Goal: Information Seeking & Learning: Learn about a topic

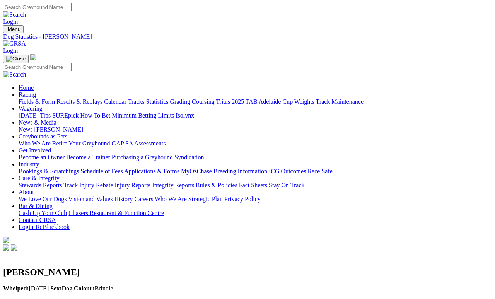
click at [102, 98] on link "Results & Replays" at bounding box center [79, 101] width 46 height 7
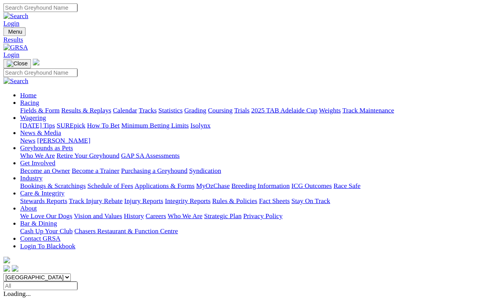
scroll to position [3, 0]
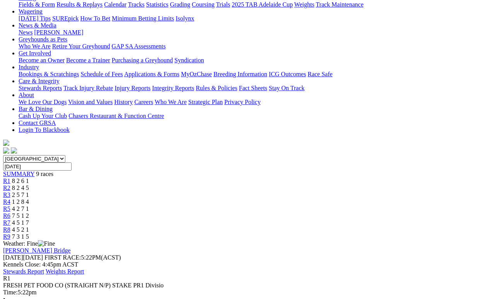
scroll to position [97, 0]
click at [10, 185] on link "R2" at bounding box center [6, 188] width 7 height 7
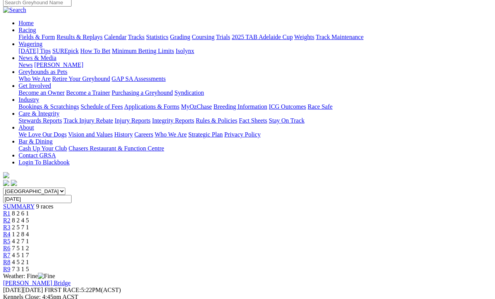
scroll to position [49, 0]
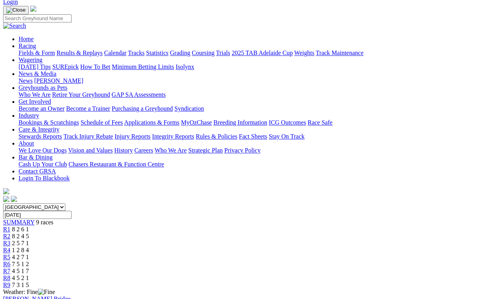
click at [10, 240] on link "R3" at bounding box center [6, 243] width 7 height 7
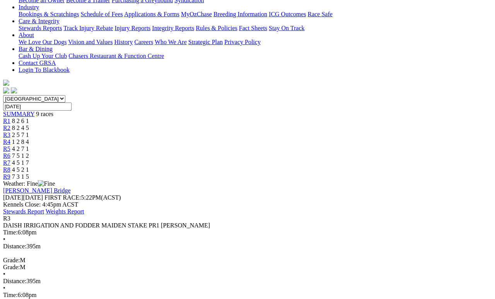
scroll to position [157, 0]
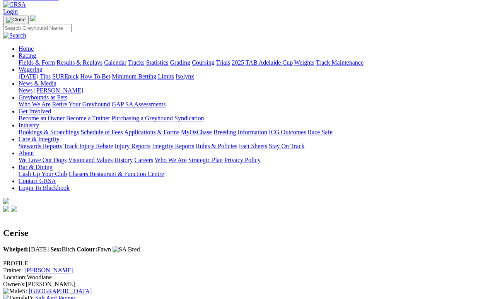
scroll to position [38, 0]
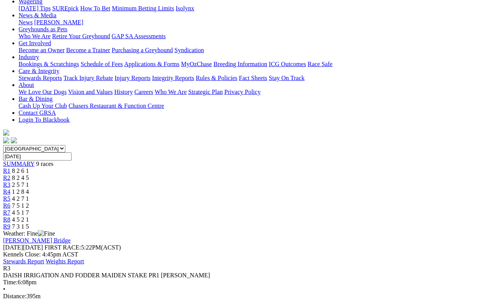
scroll to position [107, 0]
click at [10, 189] on link "R4" at bounding box center [6, 192] width 7 height 7
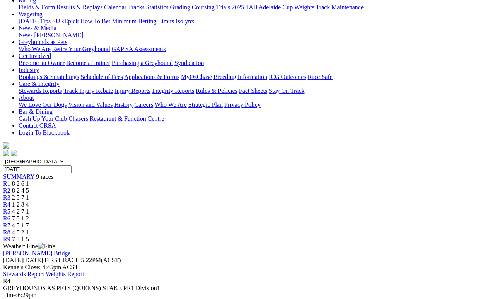
scroll to position [98, 0]
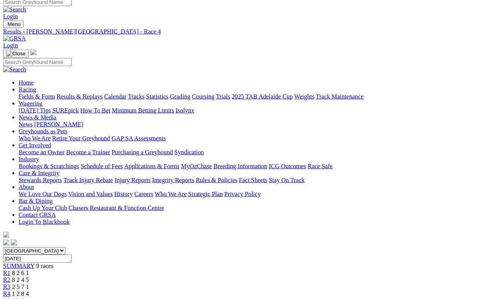
scroll to position [0, 0]
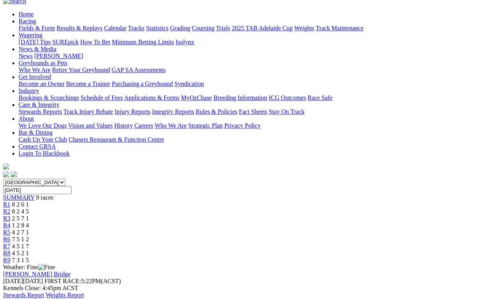
scroll to position [61, 0]
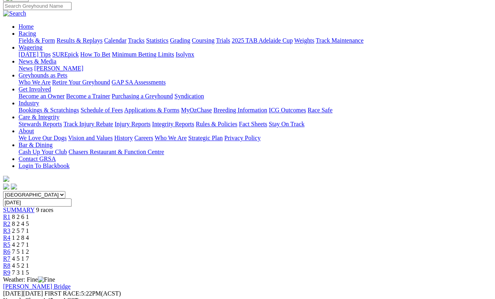
click at [29, 248] on span "7 5 1 2" at bounding box center [20, 251] width 17 height 7
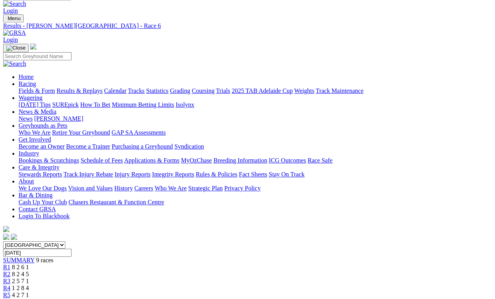
scroll to position [10, 0]
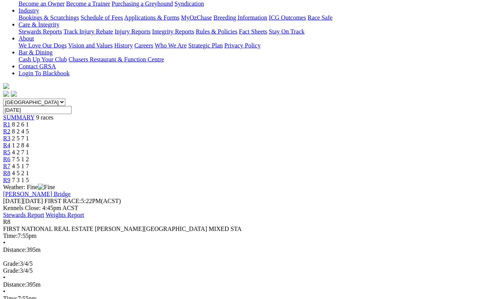
scroll to position [154, 0]
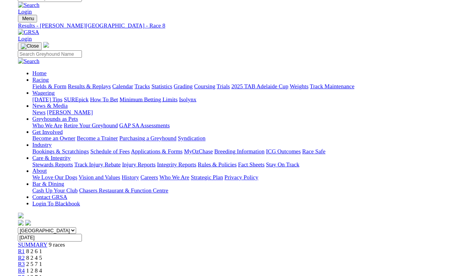
scroll to position [0, 0]
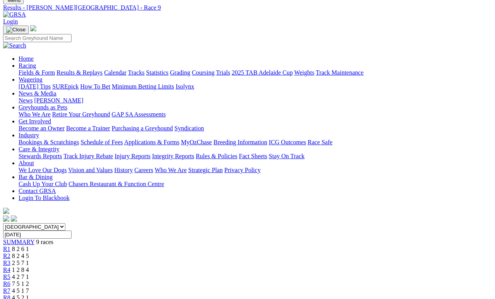
scroll to position [39, 0]
